Goal: Information Seeking & Learning: Learn about a topic

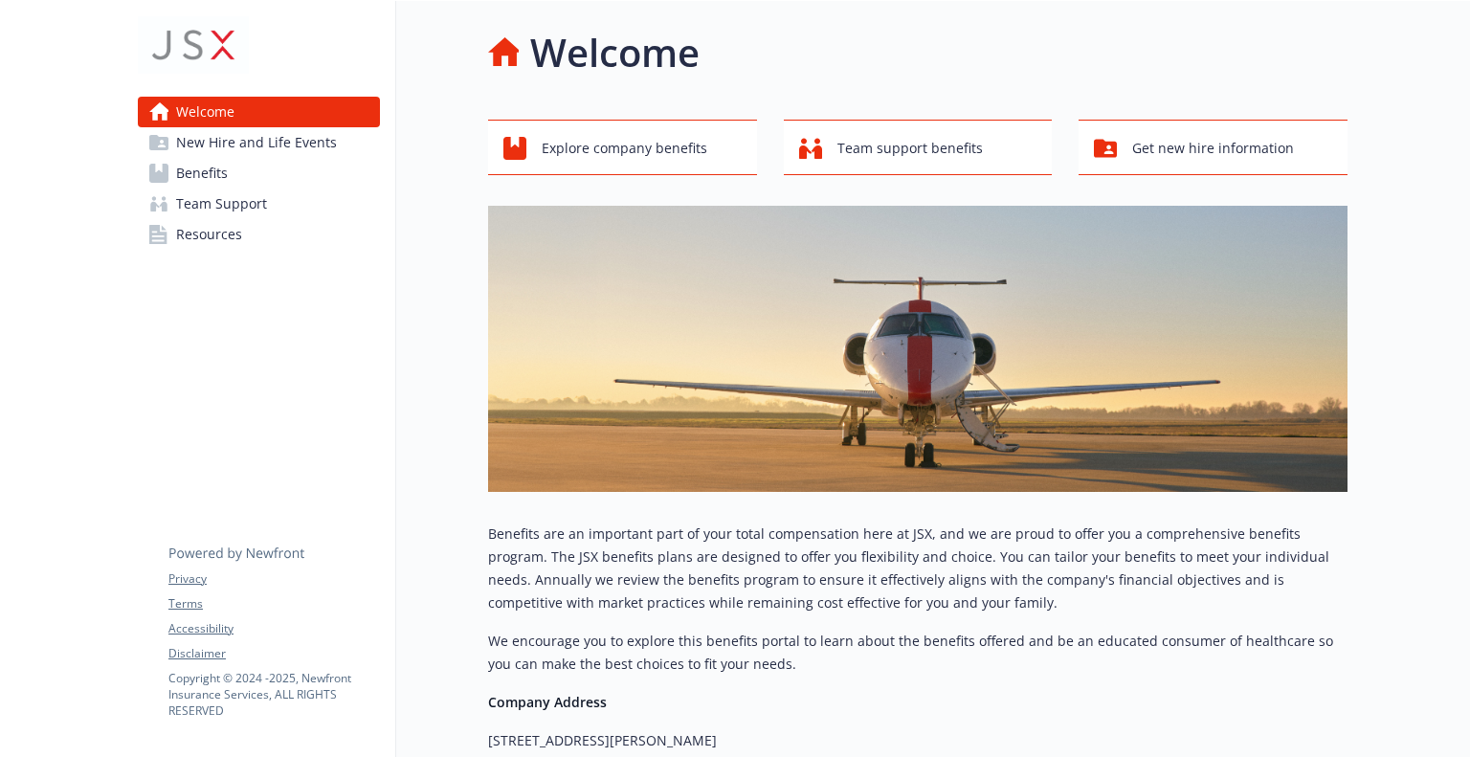
click at [226, 171] on span "Benefits" at bounding box center [202, 173] width 52 height 31
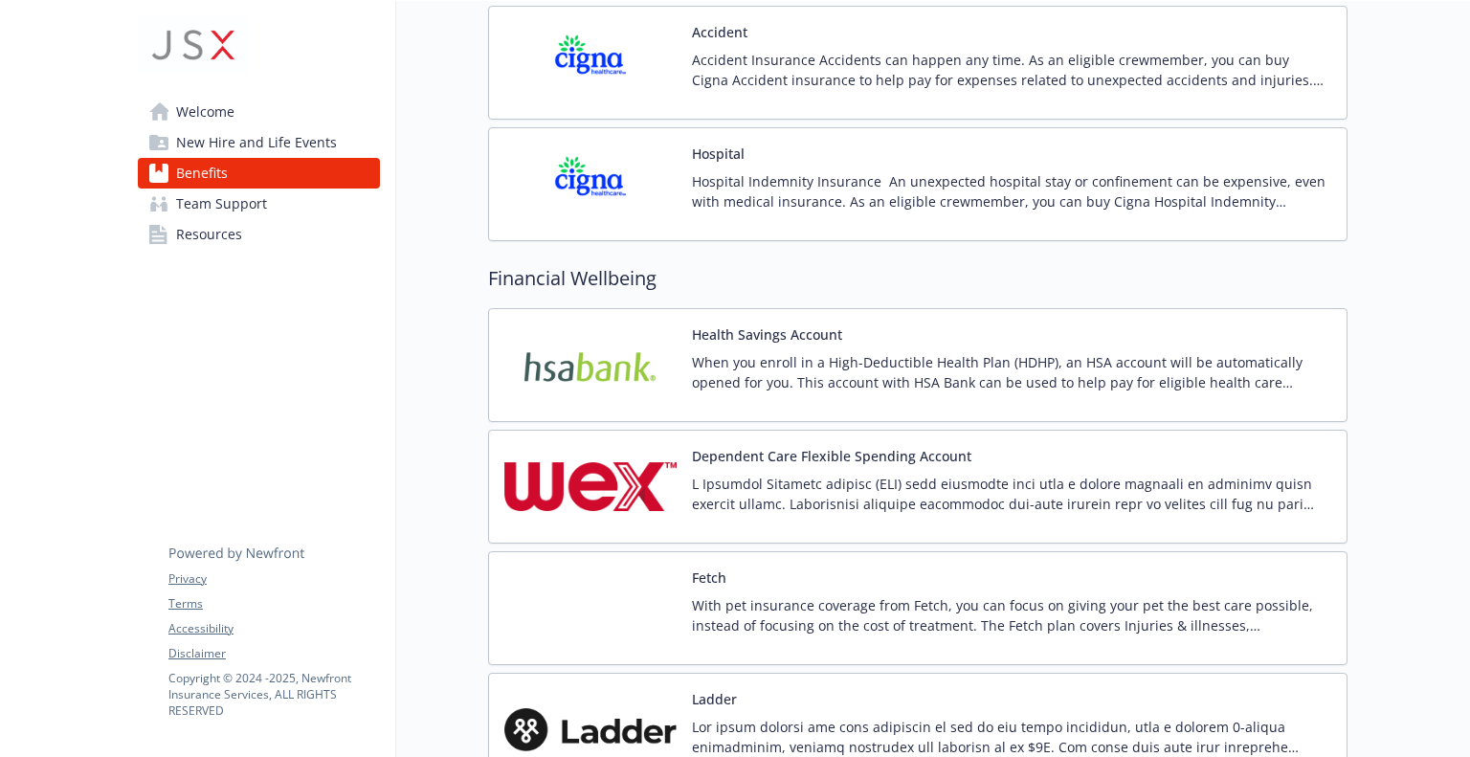
scroll to position [1818, 0]
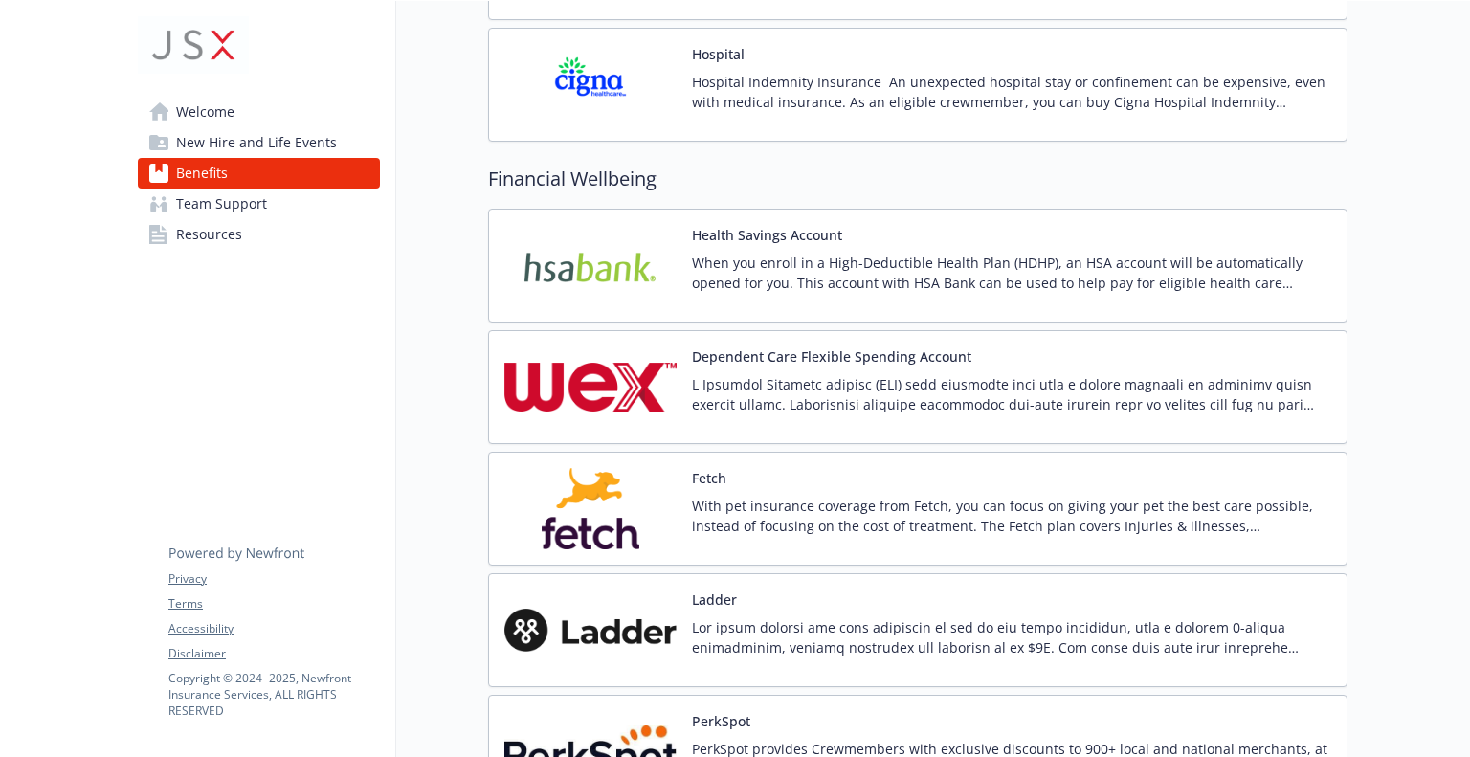
click at [765, 259] on p "When you enroll in a High-Deductible Health Plan (HDHP), an HSA account will be…" at bounding box center [1011, 273] width 639 height 40
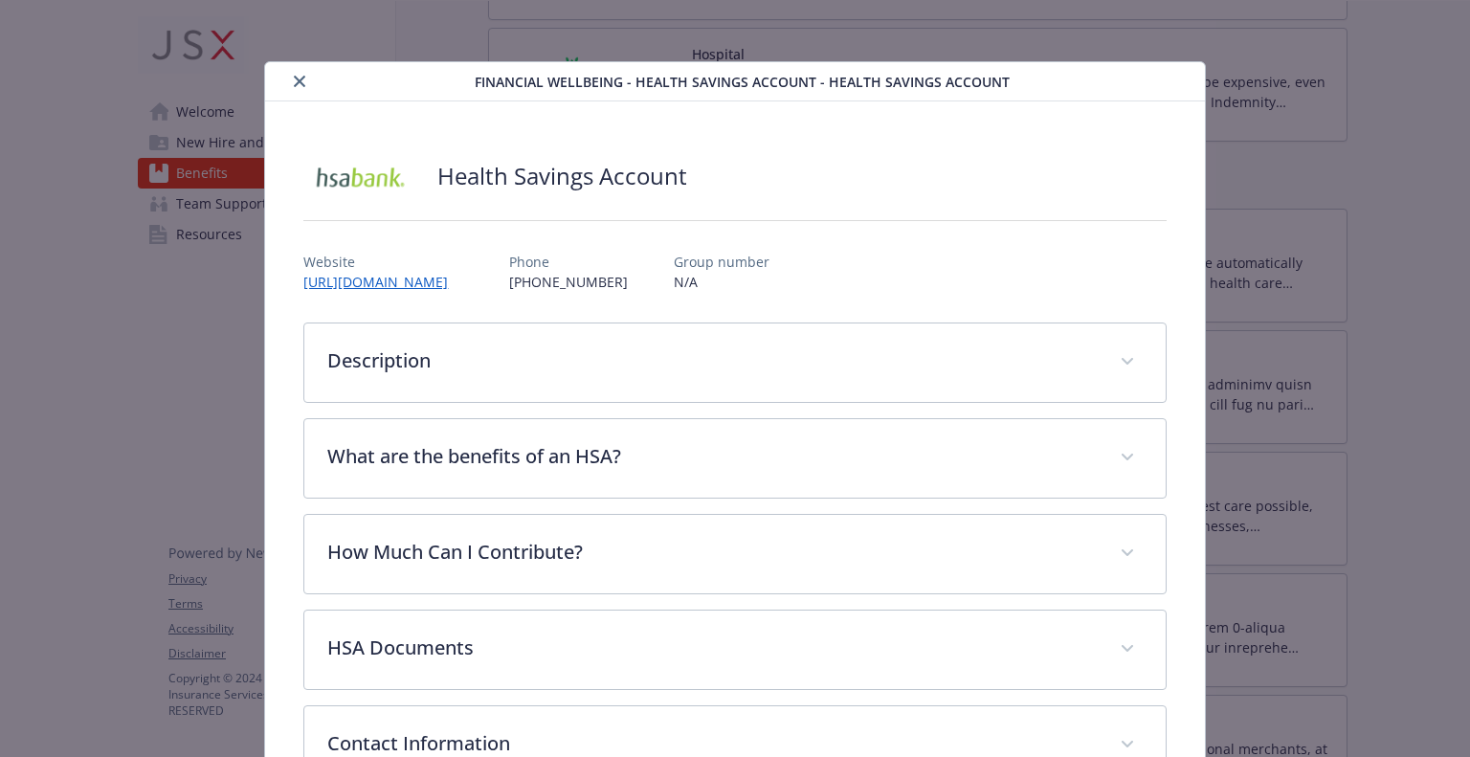
scroll to position [57, 0]
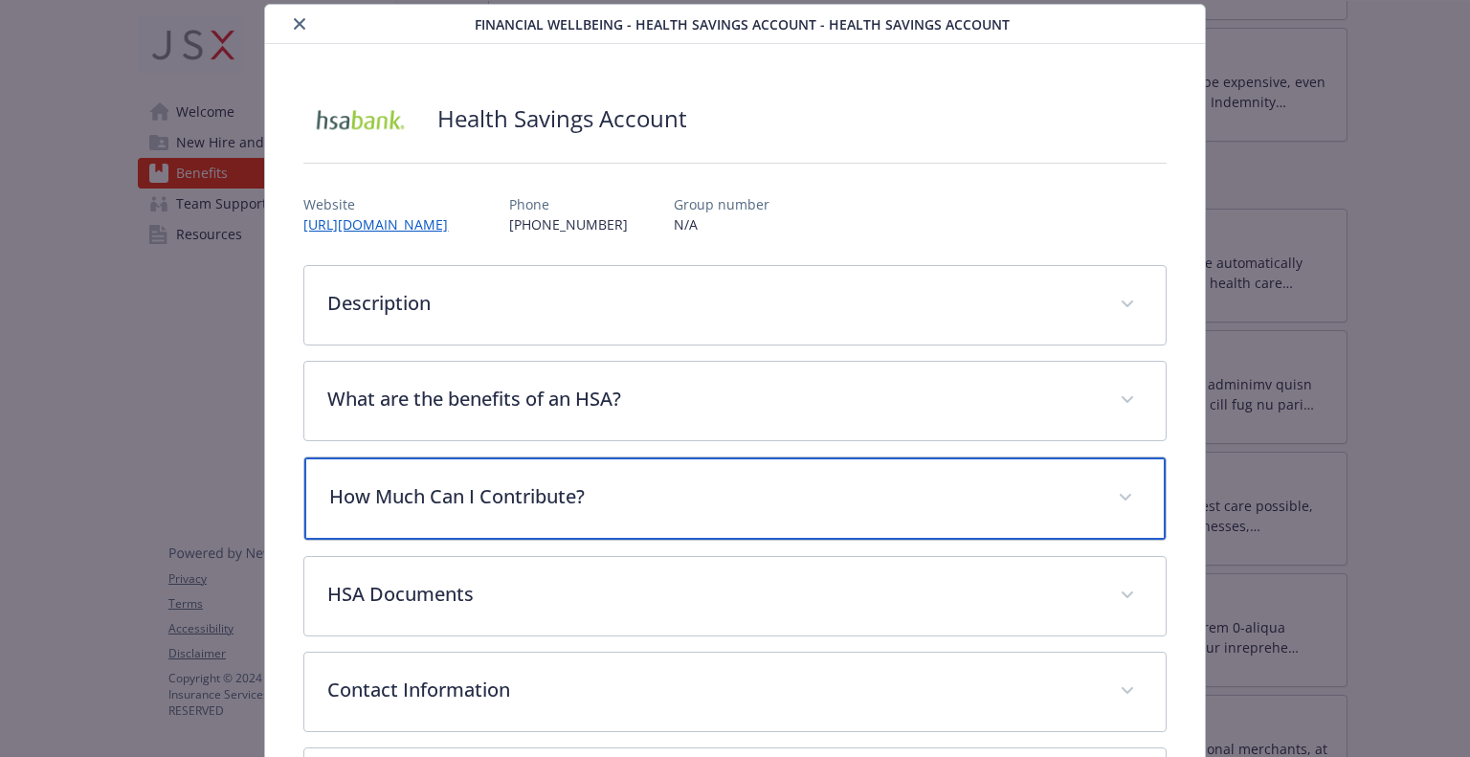
click at [606, 496] on p "How Much Can I Contribute?" at bounding box center [711, 496] width 765 height 29
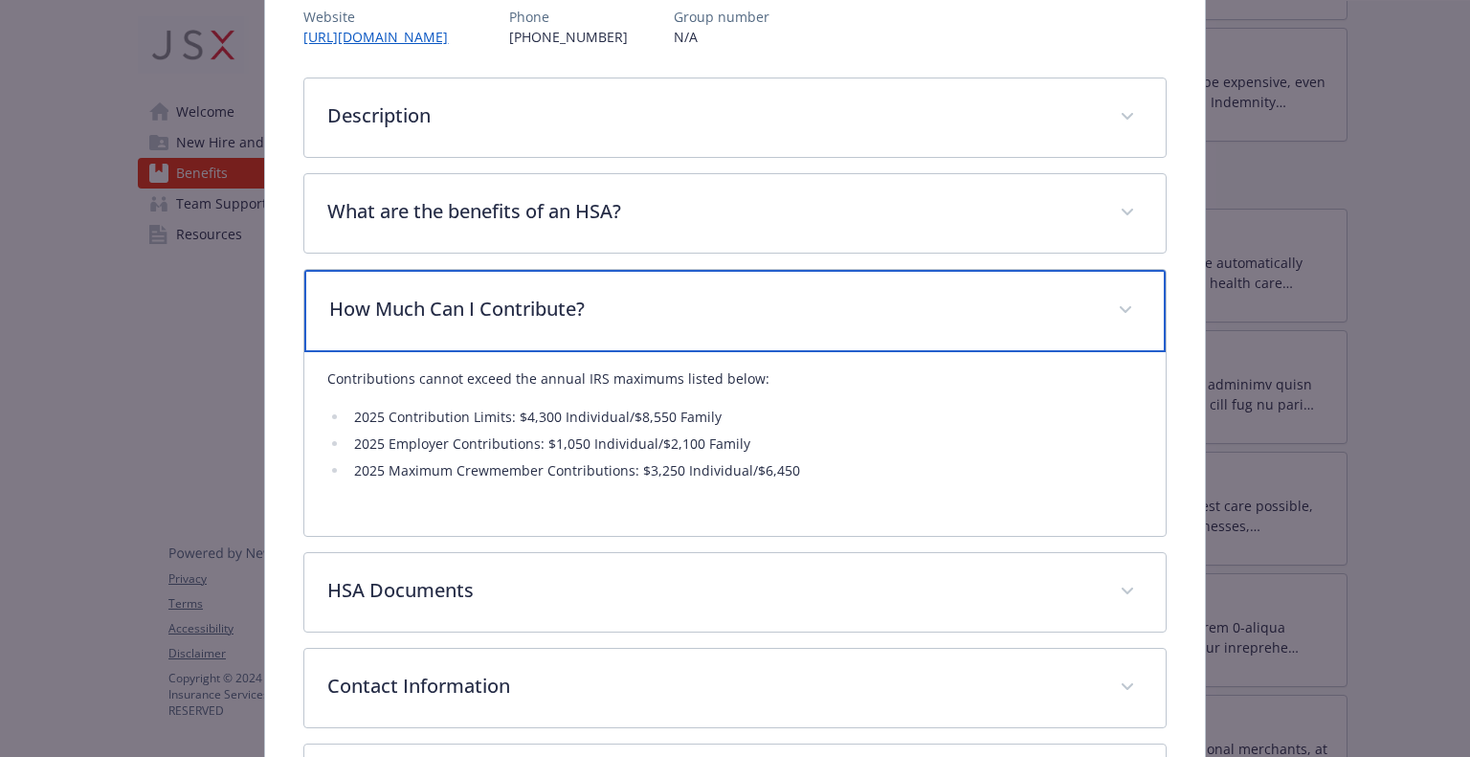
scroll to position [249, 0]
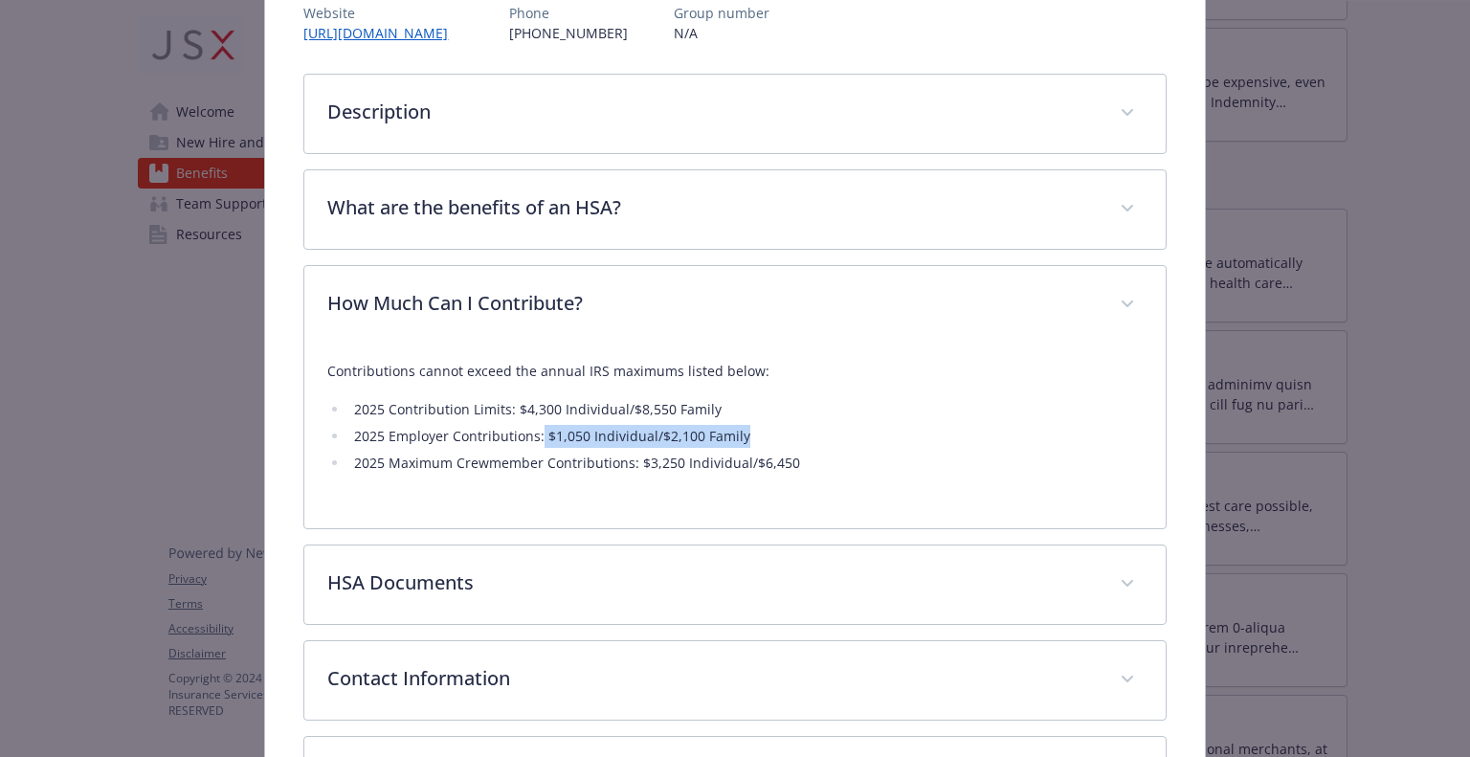
drag, startPoint x: 539, startPoint y: 439, endPoint x: 782, endPoint y: 431, distance: 243.2
click at [782, 431] on li "2025 Employer Contributions: $1,050 Individual/$2,100 Family" at bounding box center [744, 436] width 793 height 23
copy li "$1,050 Individual/$2,100 Family"
